Goal: Task Accomplishment & Management: Manage account settings

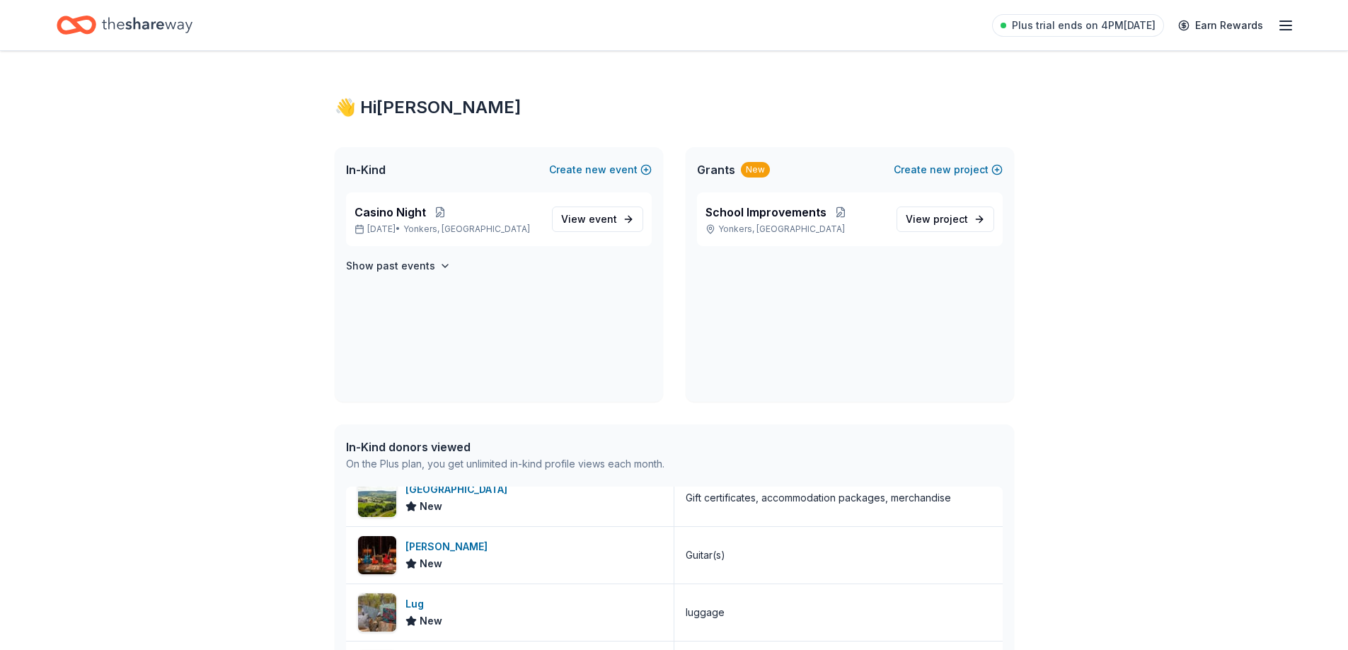
click at [1286, 25] on line "button" at bounding box center [1285, 25] width 11 height 0
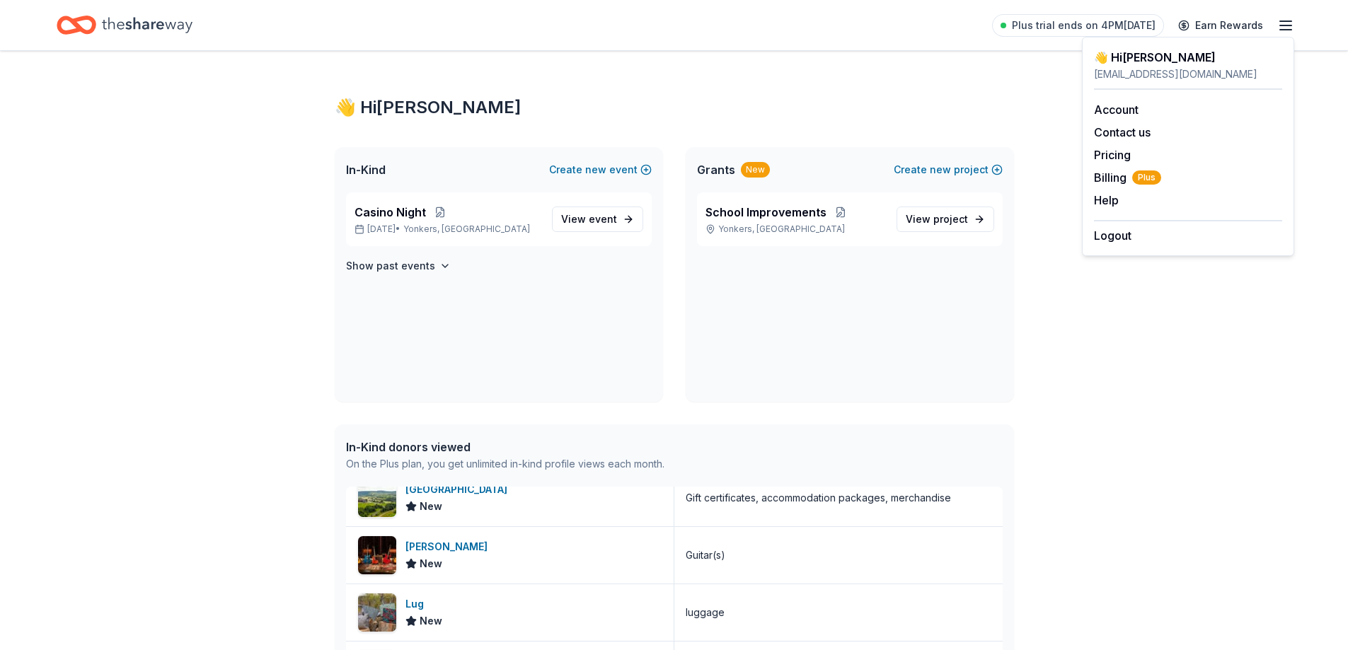
click at [1210, 298] on div "👋 Hi [PERSON_NAME] In-Kind Create new event Casino Night [DATE] • [GEOGRAPHIC_D…" at bounding box center [674, 625] width 1348 height 1149
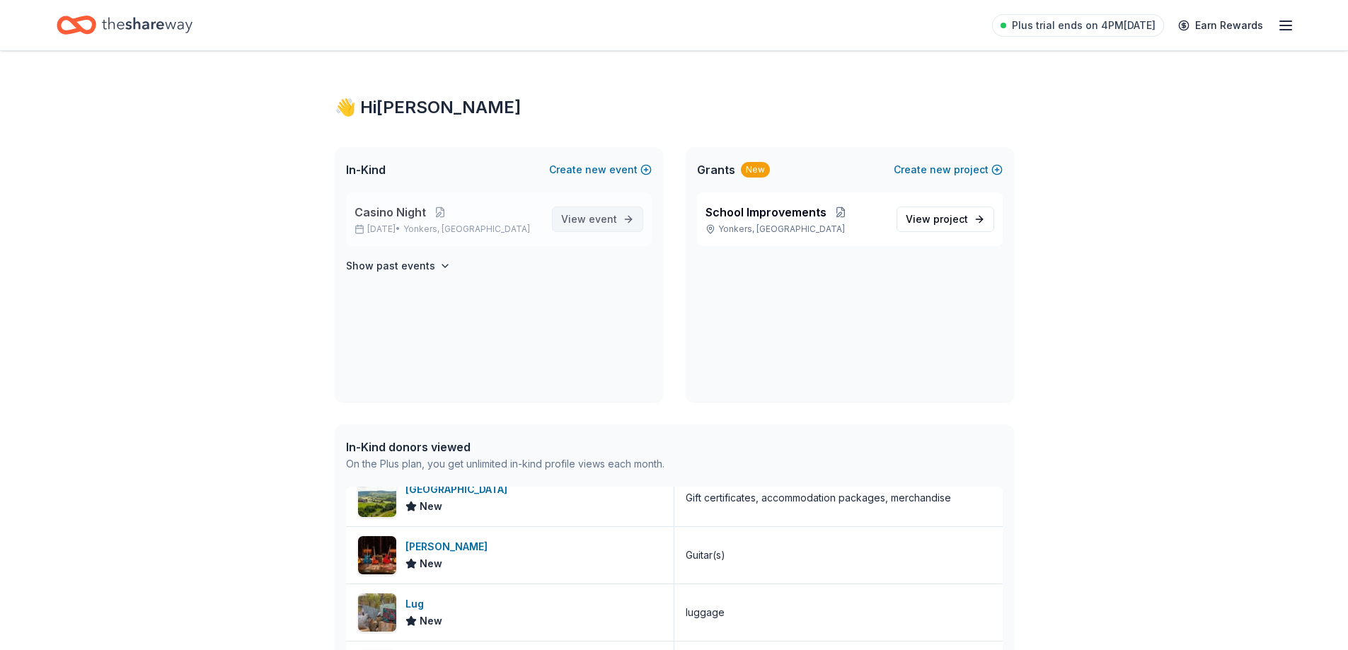
click at [587, 210] on link "View event" at bounding box center [597, 219] width 91 height 25
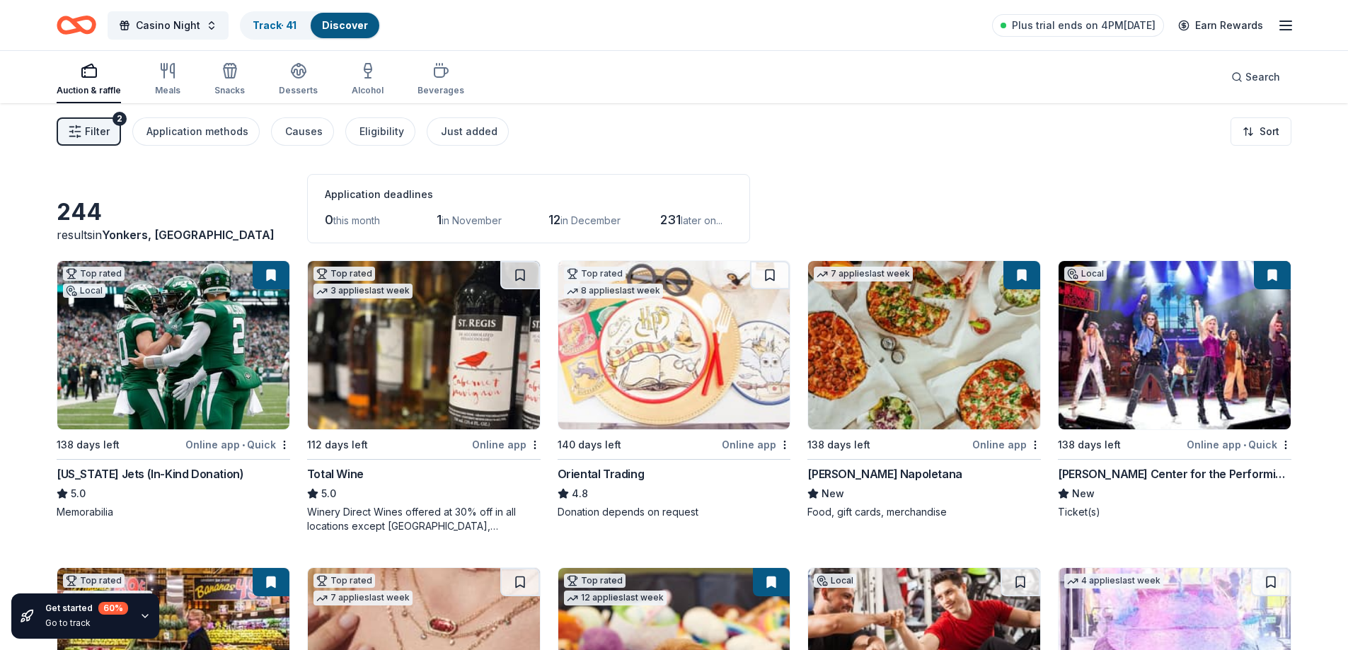
scroll to position [71, 0]
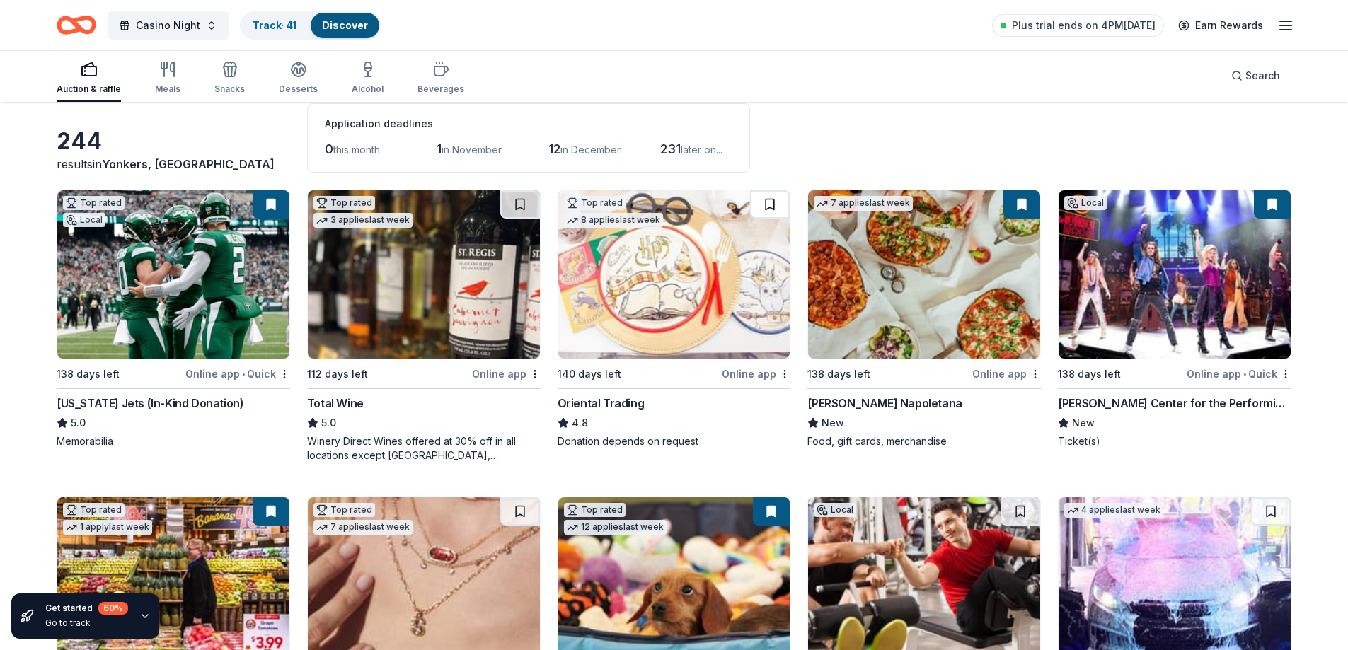
click at [783, 203] on button at bounding box center [770, 204] width 40 height 28
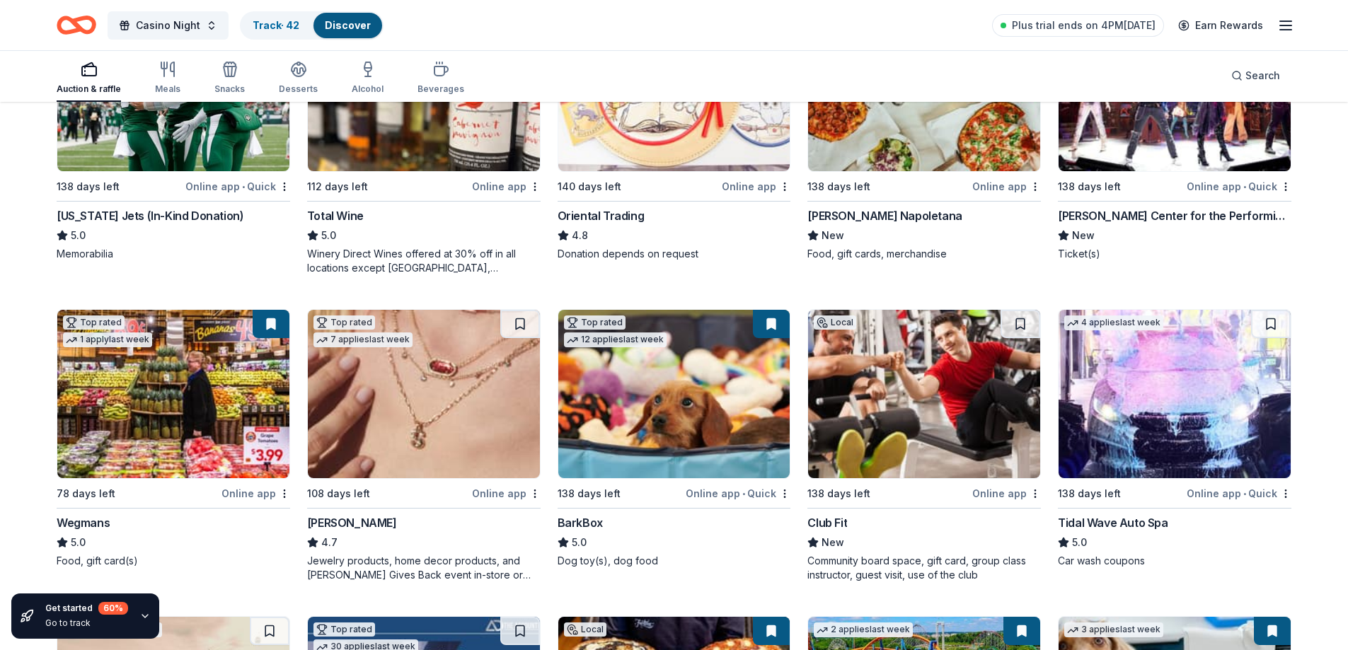
scroll to position [283, 0]
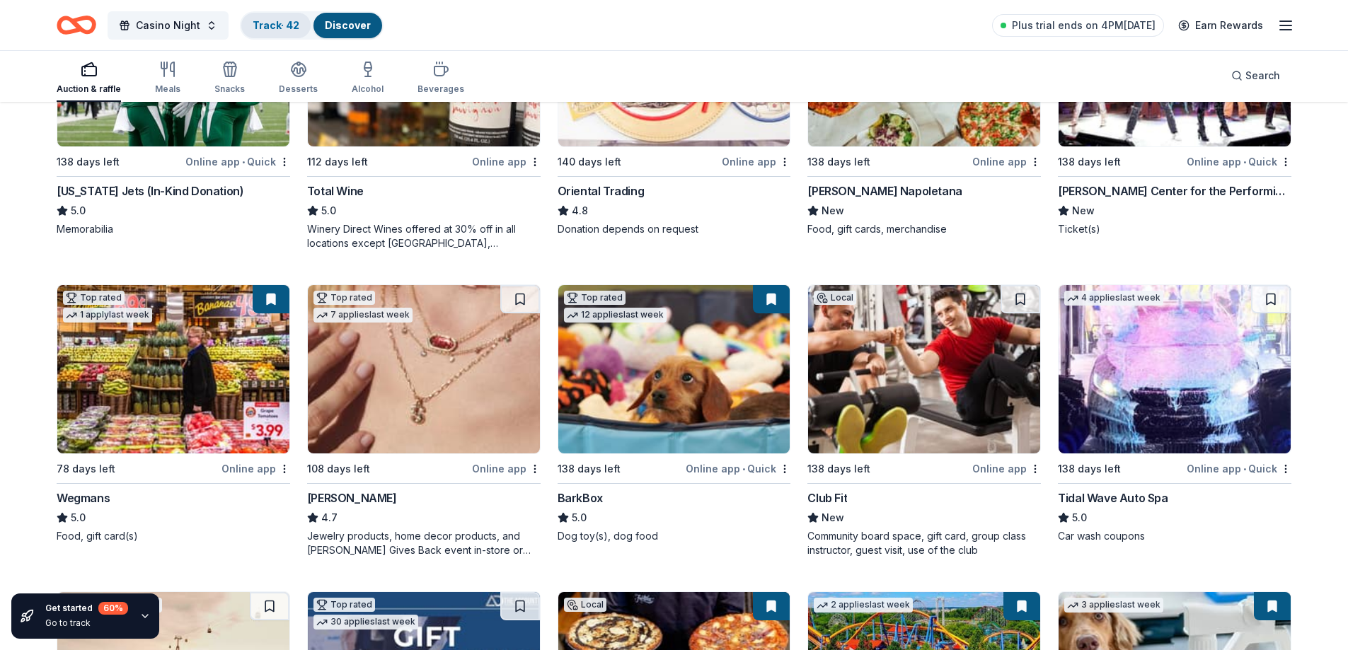
click at [282, 22] on link "Track · 42" at bounding box center [276, 25] width 47 height 12
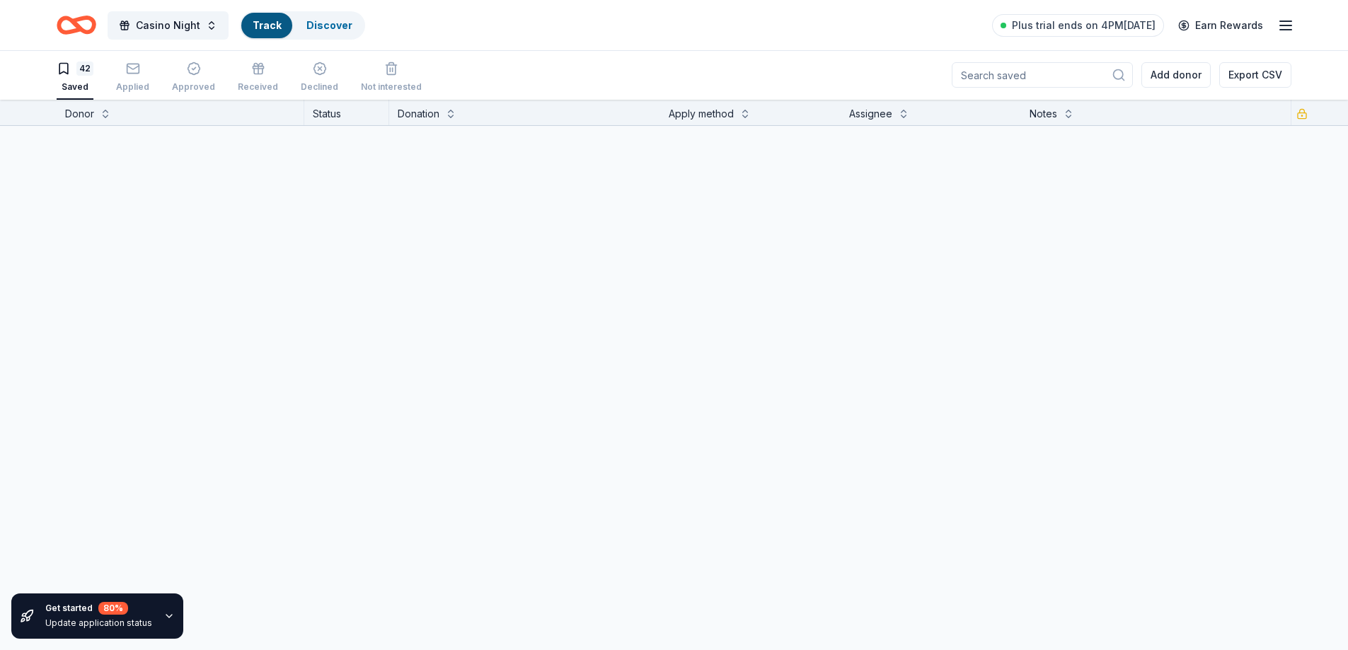
scroll to position [1, 0]
click at [291, 16] on button "Track Discover" at bounding box center [302, 25] width 125 height 28
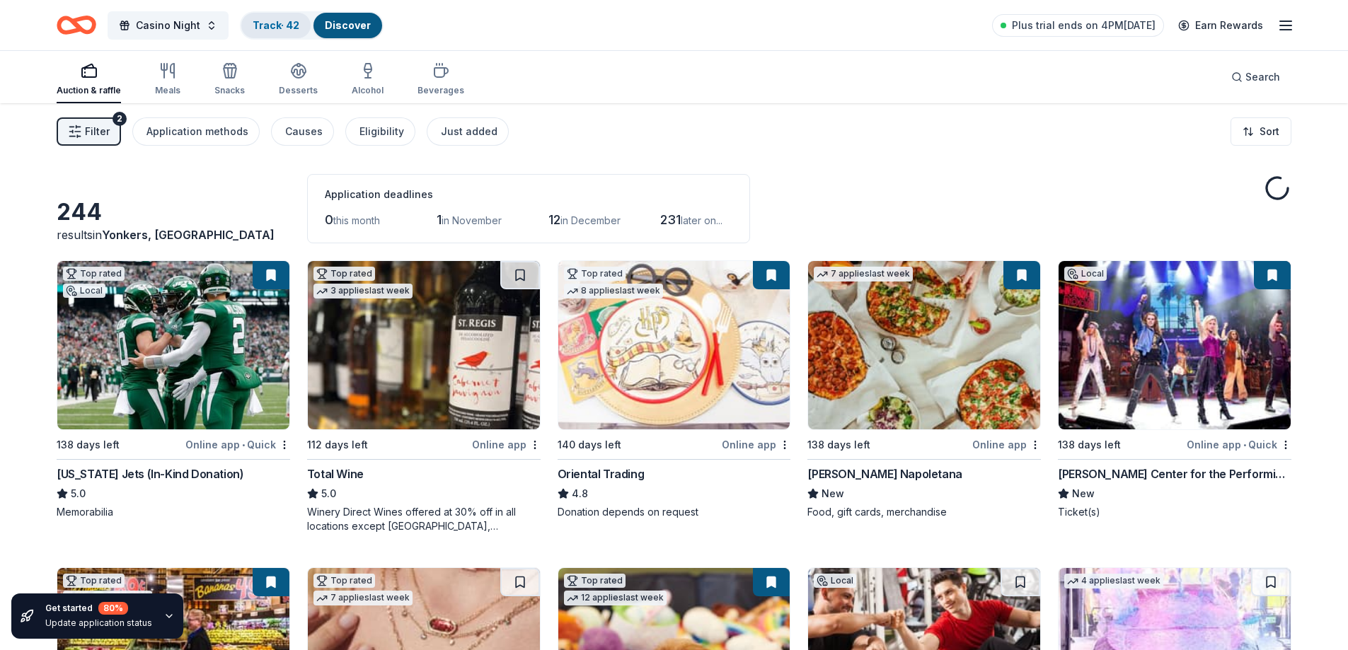
click at [261, 29] on link "Track · 42" at bounding box center [276, 25] width 47 height 12
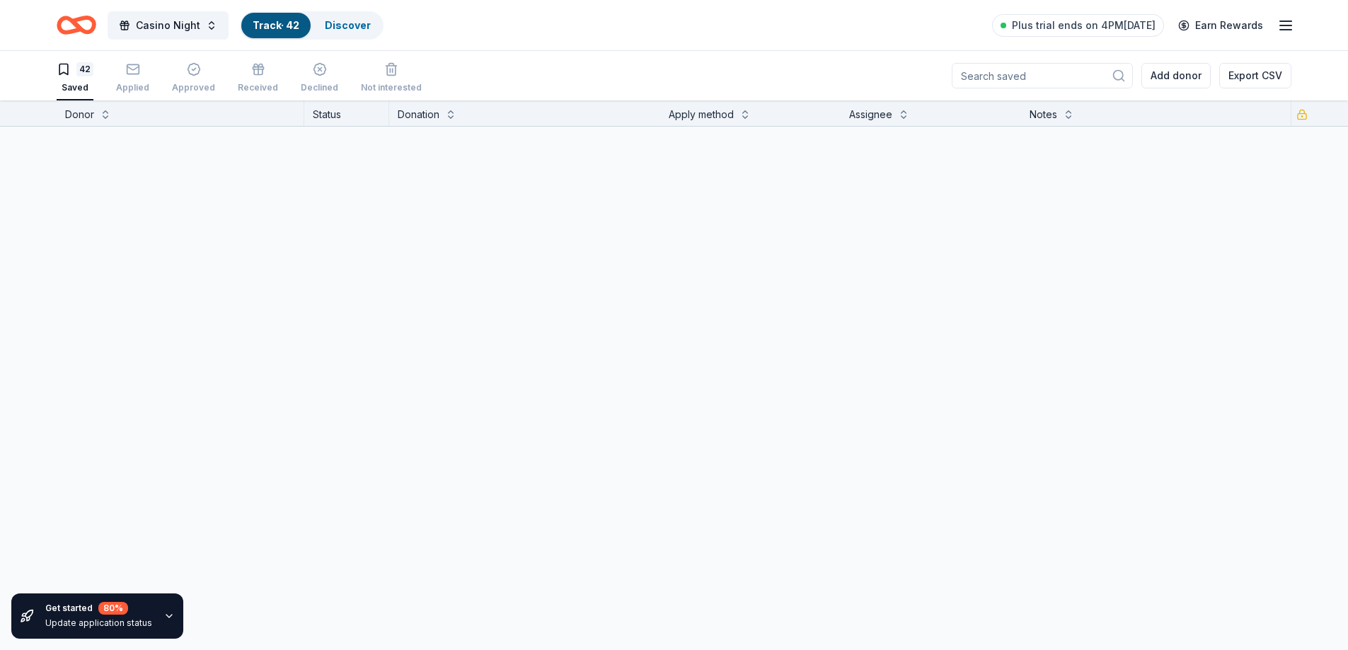
click at [279, 23] on link "Track · 42" at bounding box center [276, 25] width 47 height 12
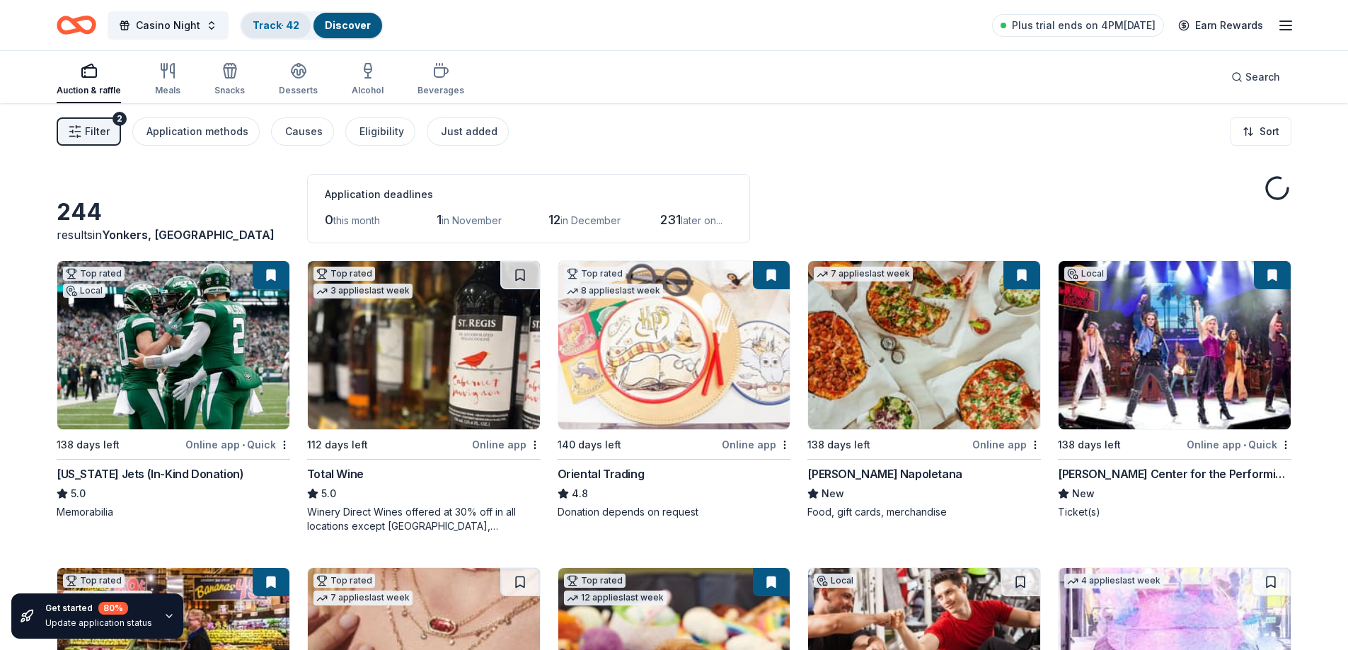
click at [286, 22] on link "Track · 42" at bounding box center [276, 25] width 47 height 12
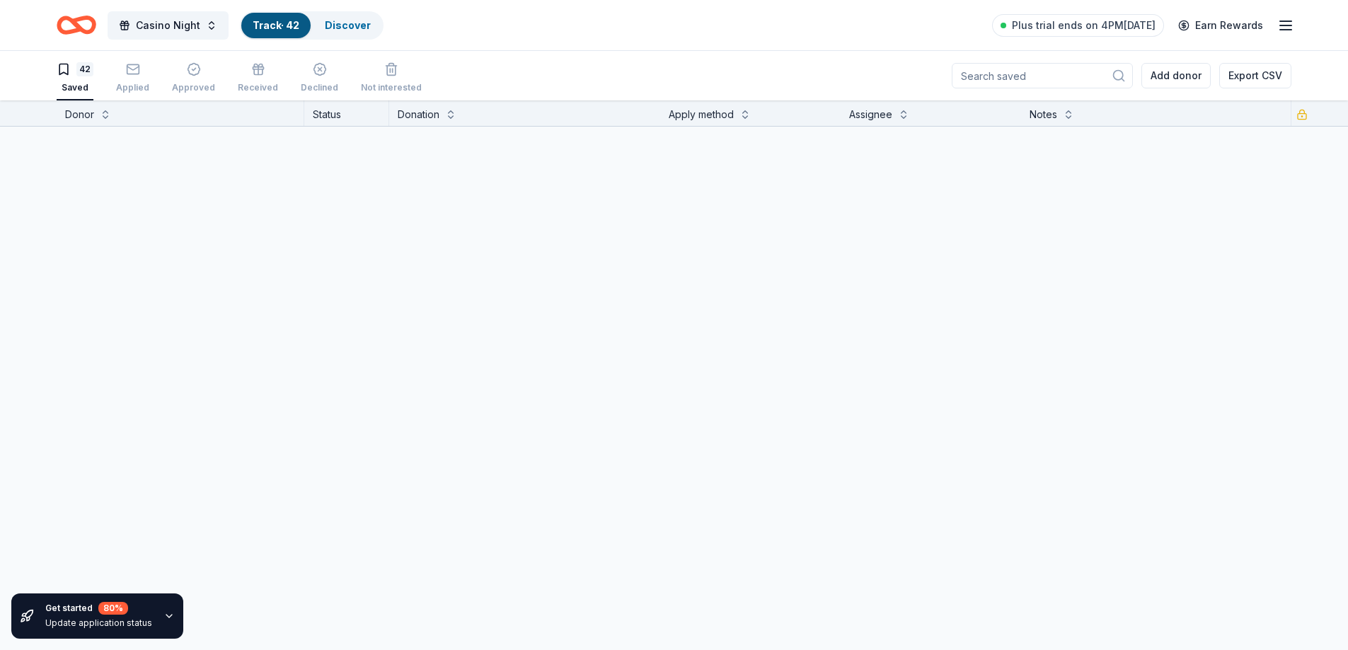
scroll to position [1, 0]
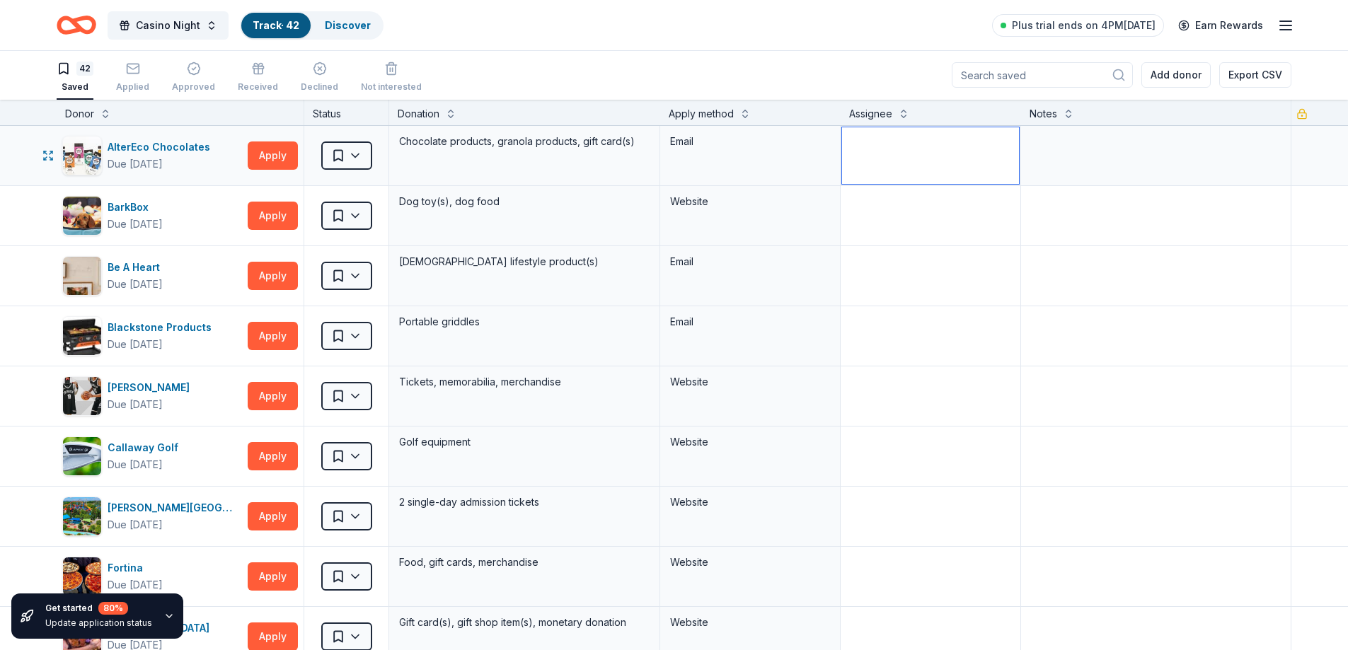
click at [861, 154] on textarea at bounding box center [930, 155] width 177 height 57
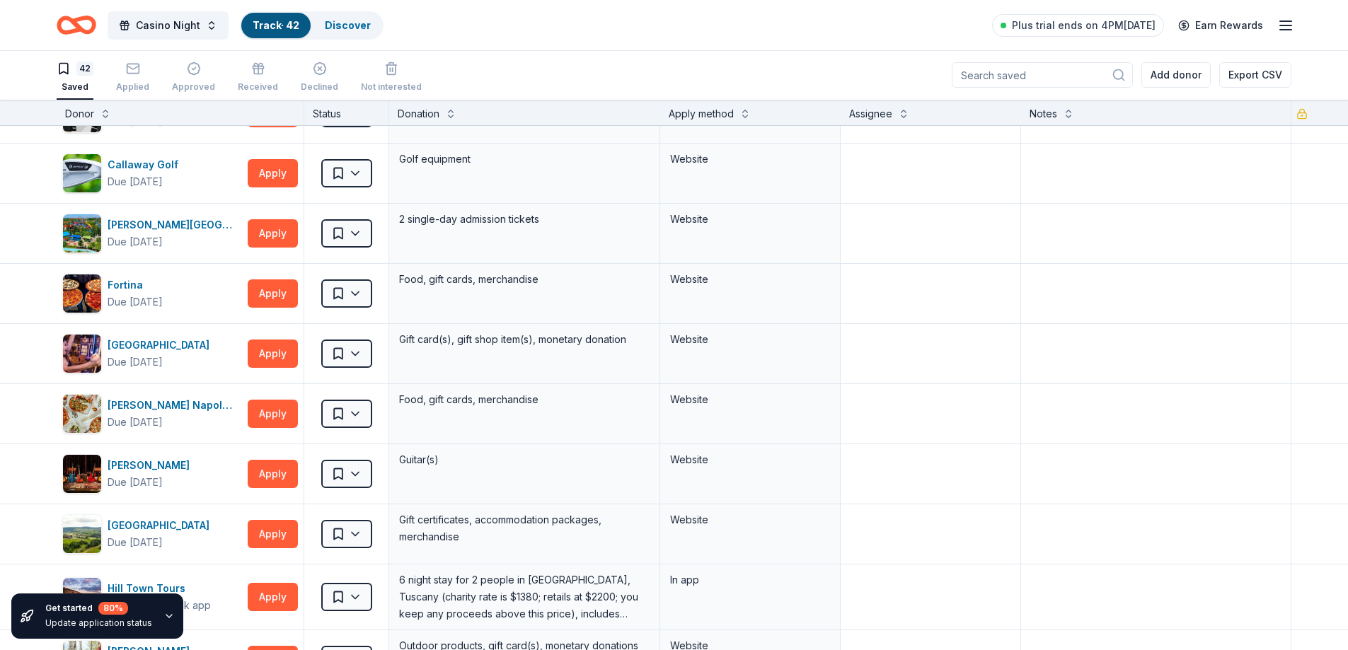
scroll to position [0, 0]
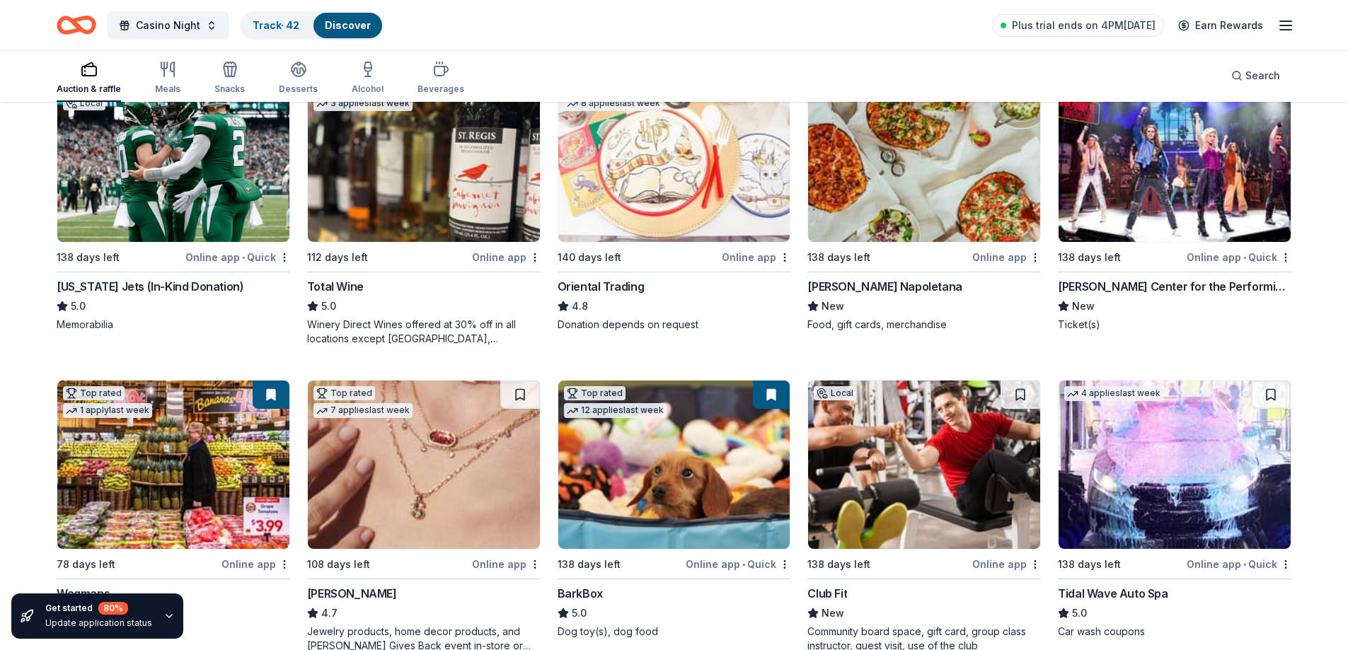
scroll to position [212, 0]
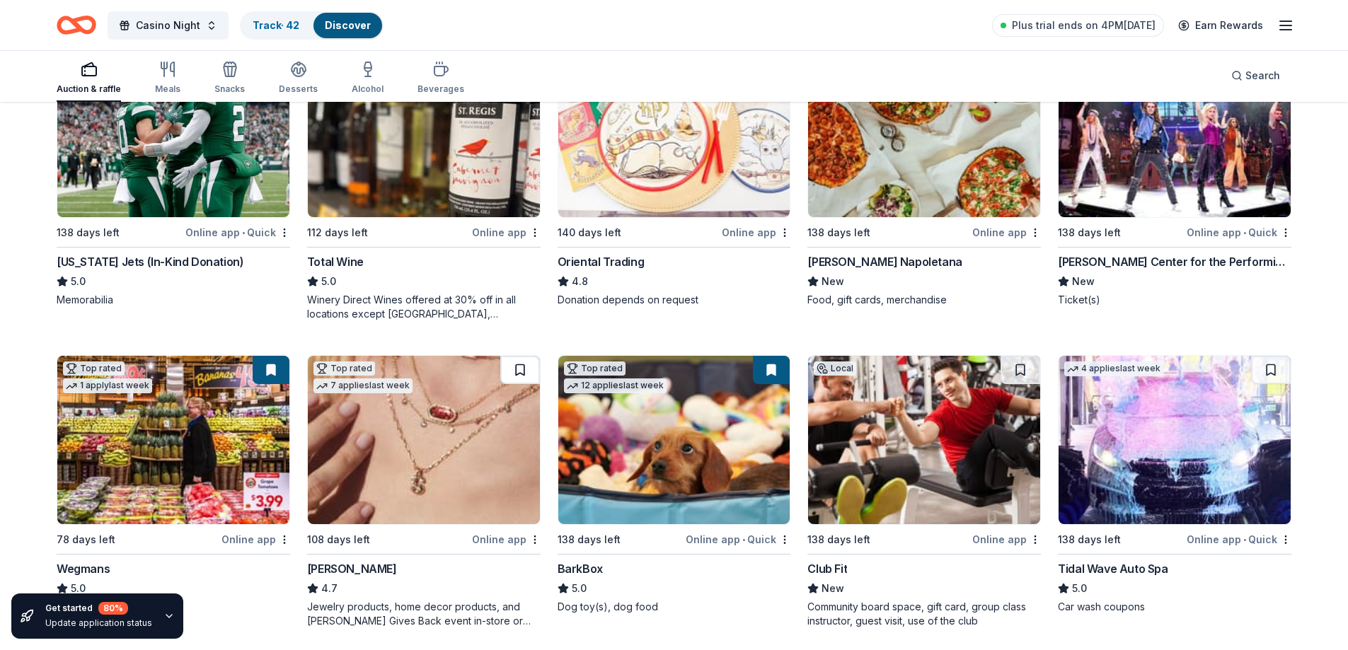
click at [519, 369] on button at bounding box center [520, 370] width 40 height 28
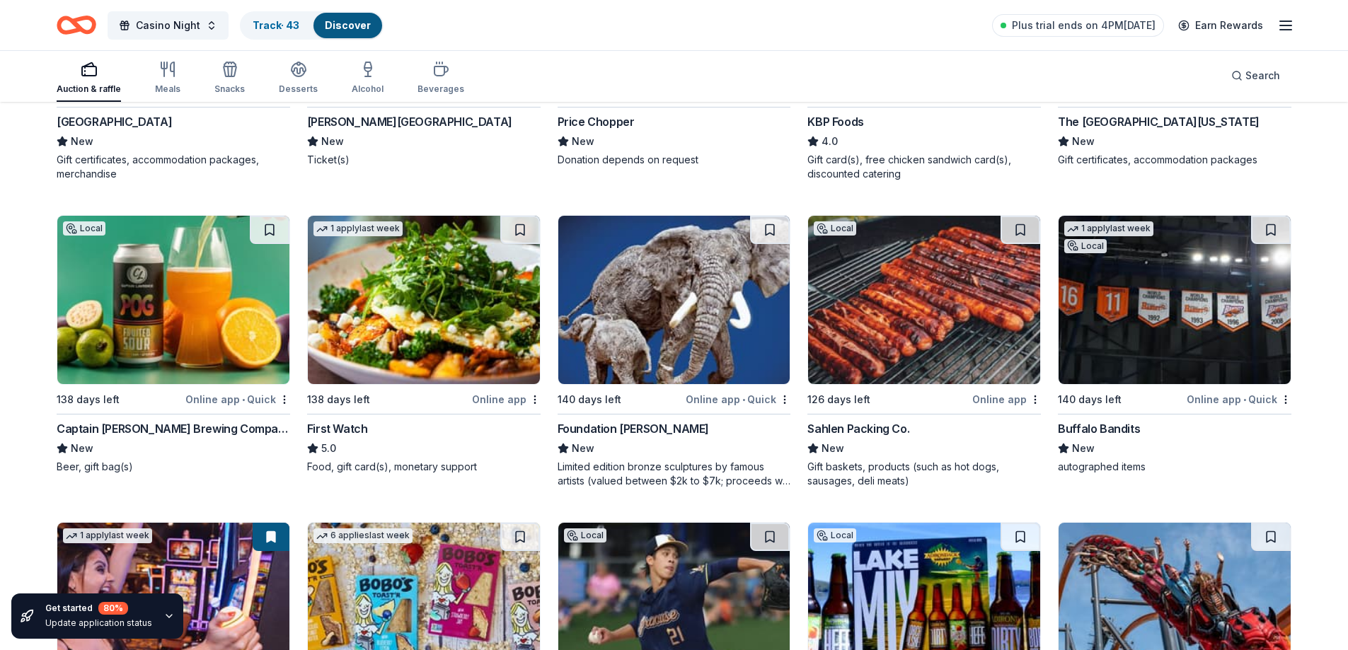
scroll to position [1345, 0]
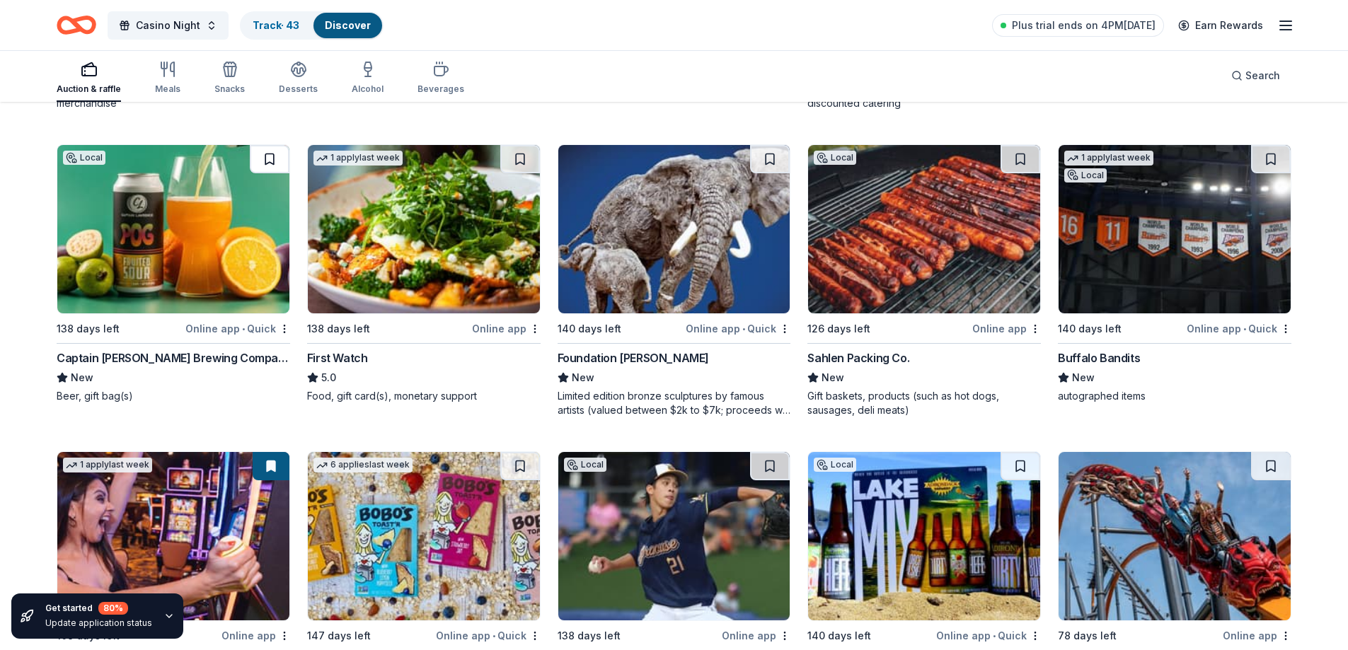
click at [265, 163] on button at bounding box center [270, 159] width 40 height 28
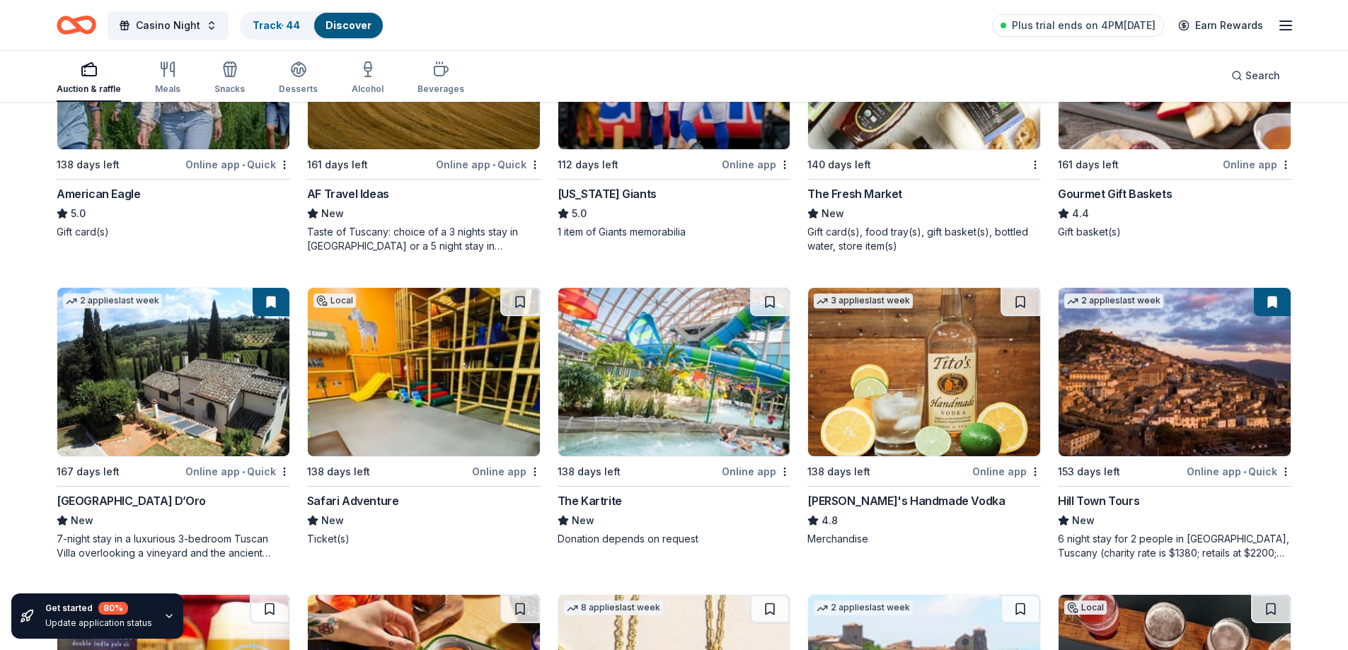
scroll to position [2194, 0]
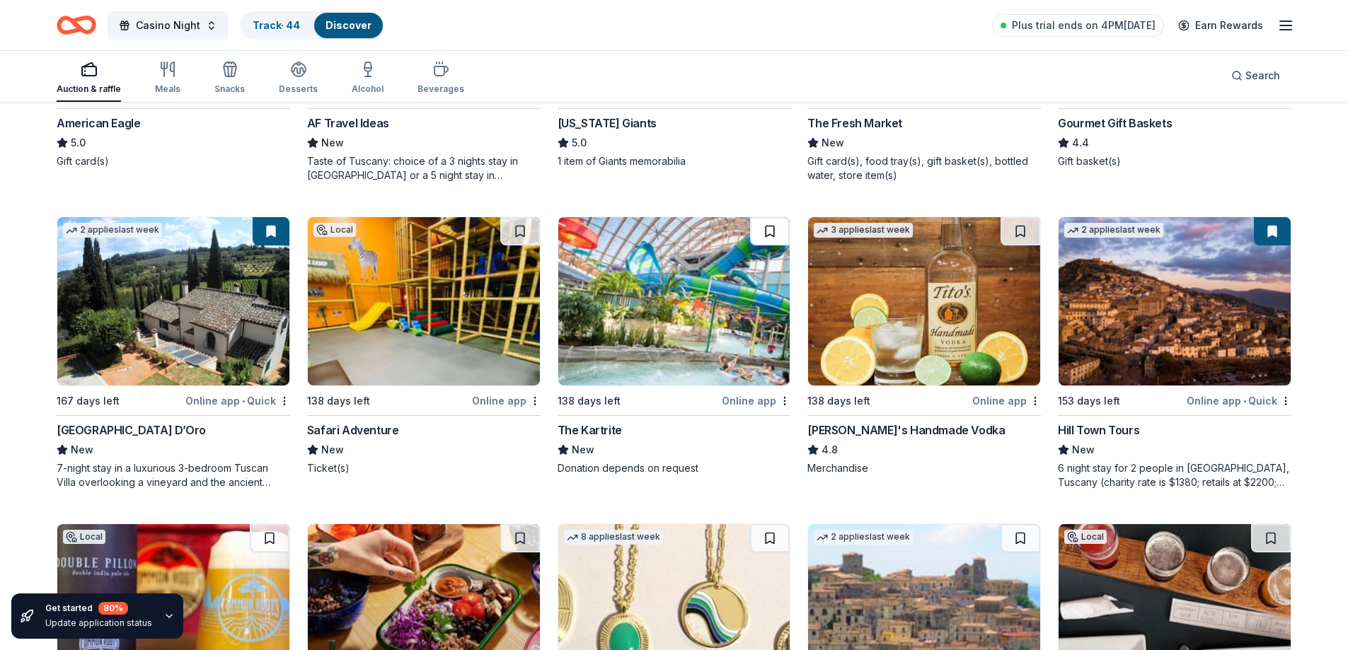
click at [761, 229] on button at bounding box center [770, 231] width 40 height 28
click at [1015, 231] on button at bounding box center [1021, 231] width 40 height 28
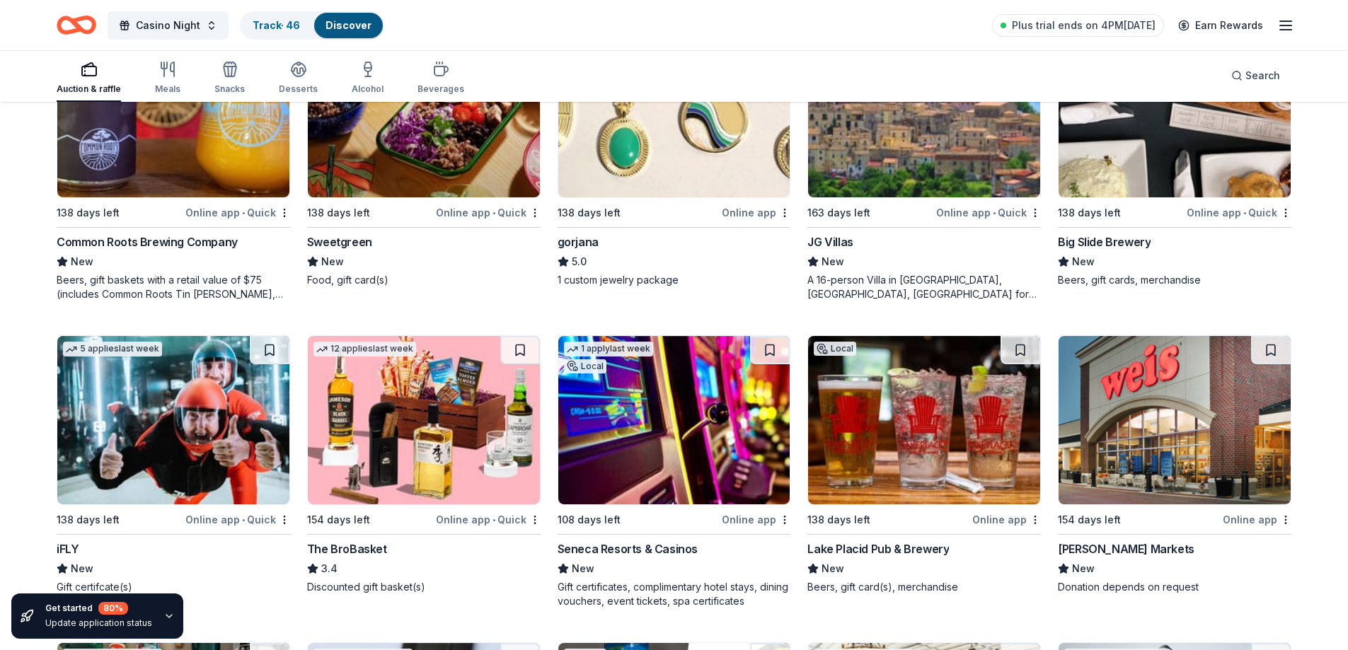
scroll to position [2760, 0]
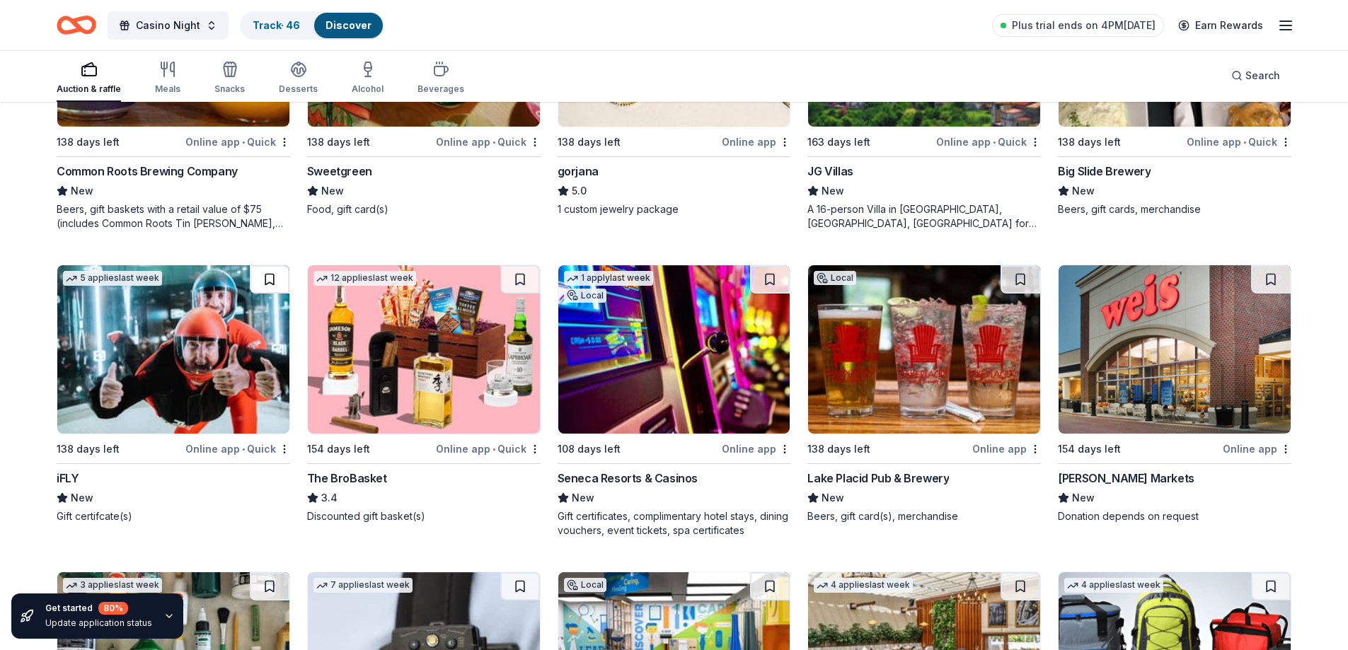
click at [260, 277] on button at bounding box center [270, 279] width 40 height 28
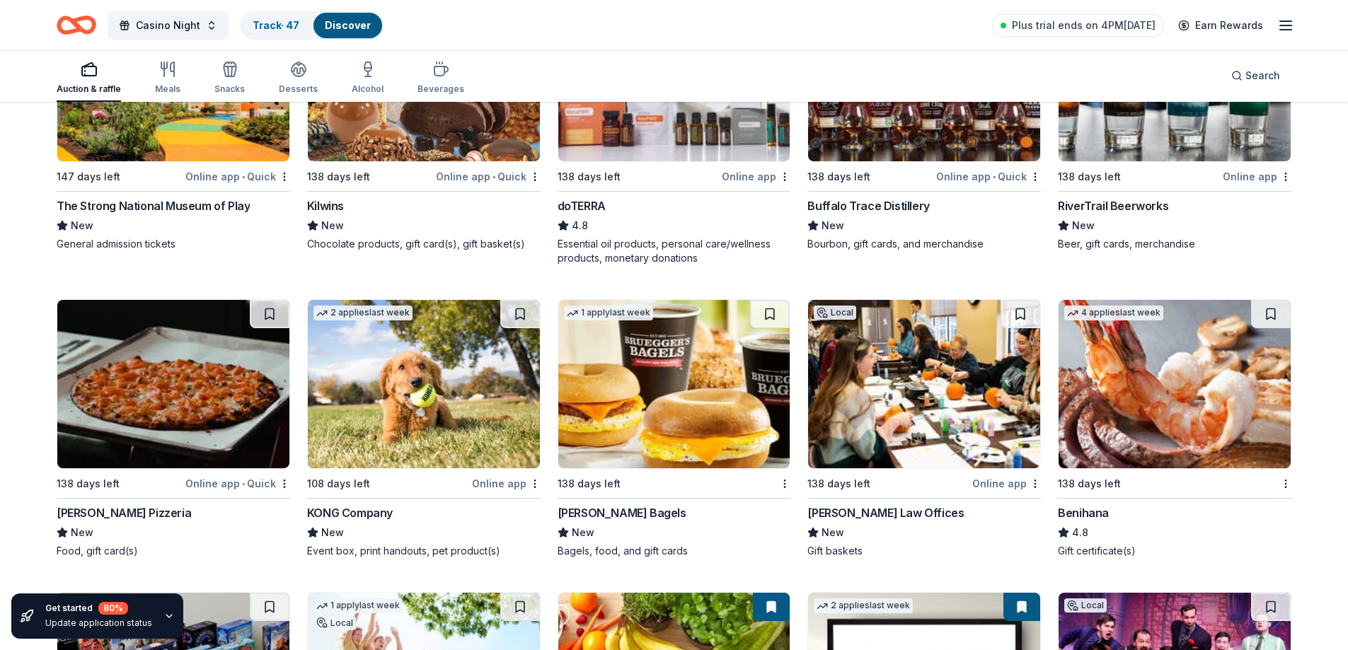
scroll to position [3963, 0]
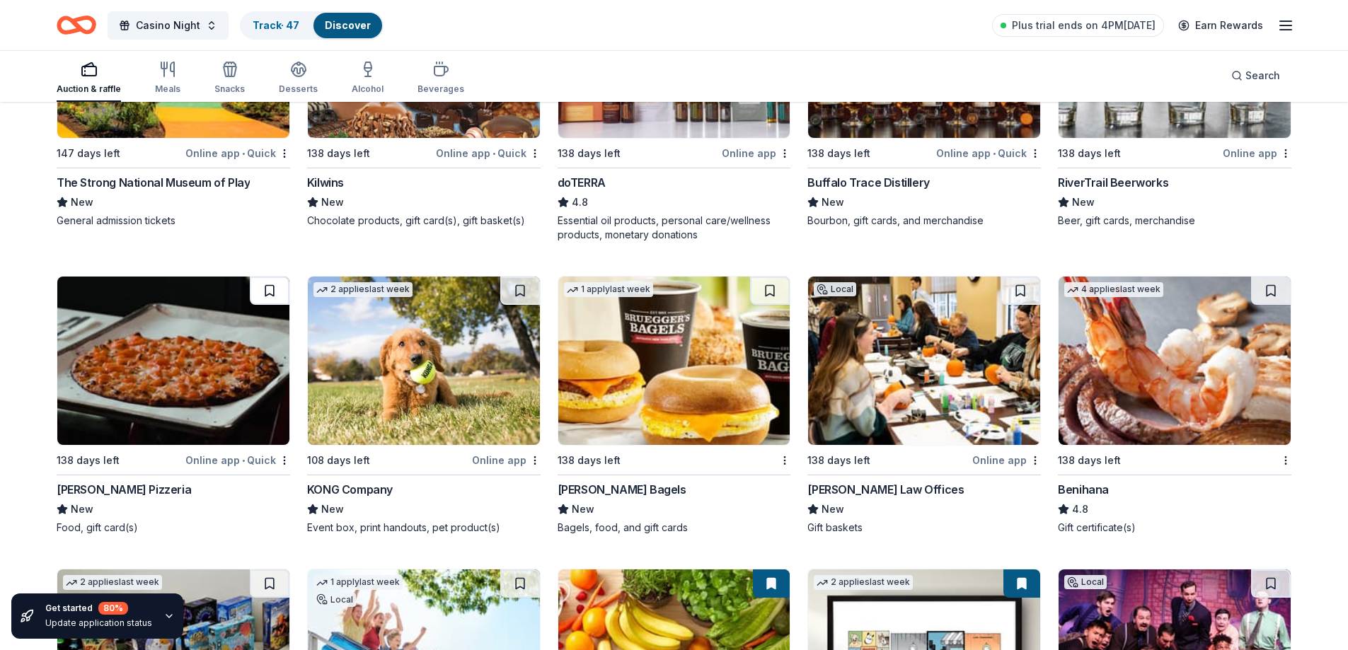
click at [277, 293] on button at bounding box center [270, 291] width 40 height 28
click at [506, 284] on button at bounding box center [520, 291] width 40 height 28
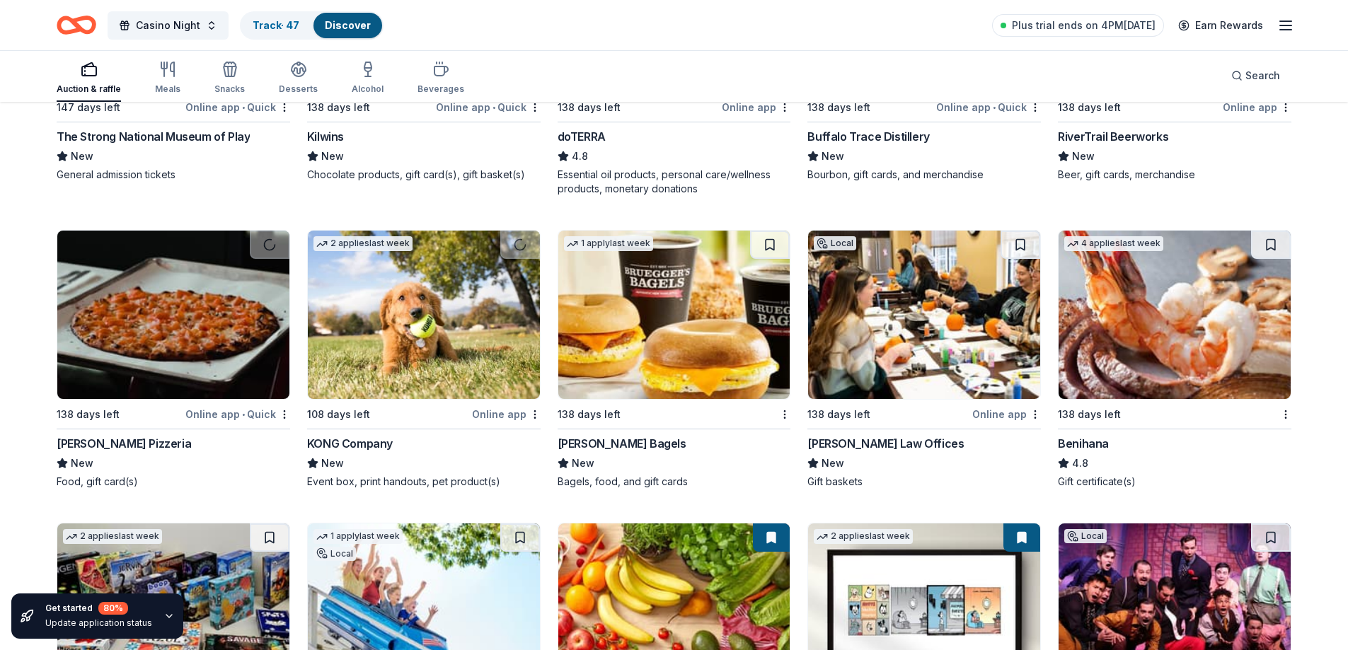
scroll to position [4034, 0]
